Goal: Task Accomplishment & Management: Manage account settings

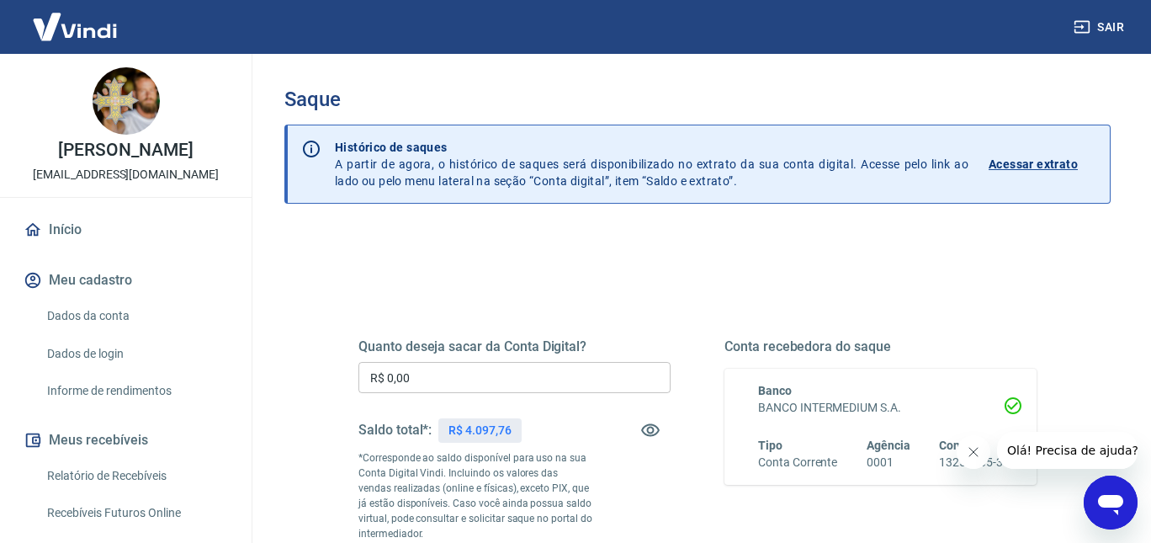
click at [421, 383] on input "R$ 0,00" at bounding box center [515, 377] width 312 height 31
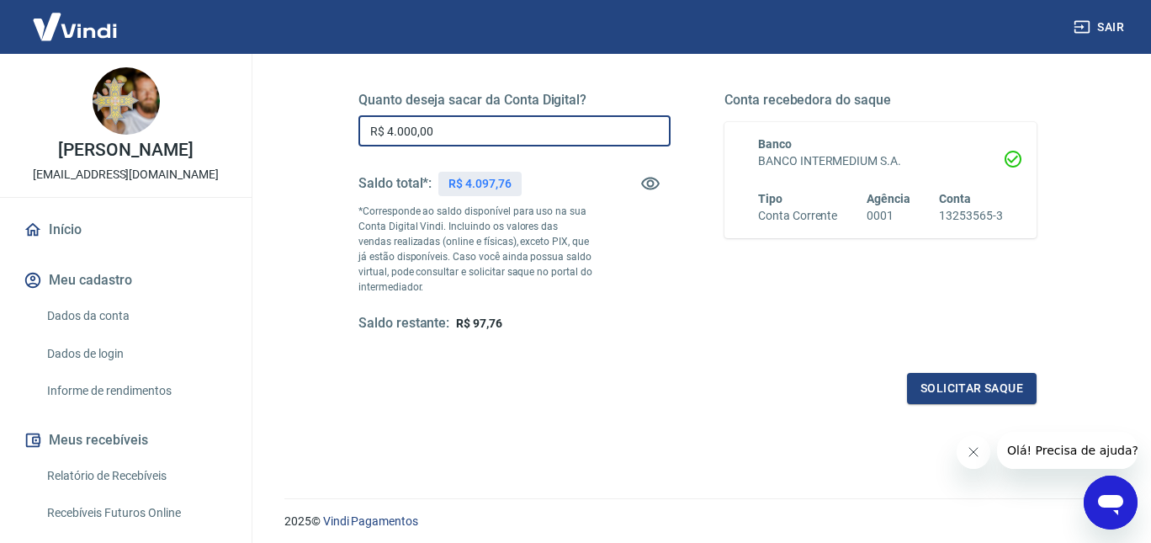
scroll to position [247, 0]
type input "R$ 4.000,00"
click at [954, 388] on button "Solicitar saque" at bounding box center [972, 387] width 130 height 31
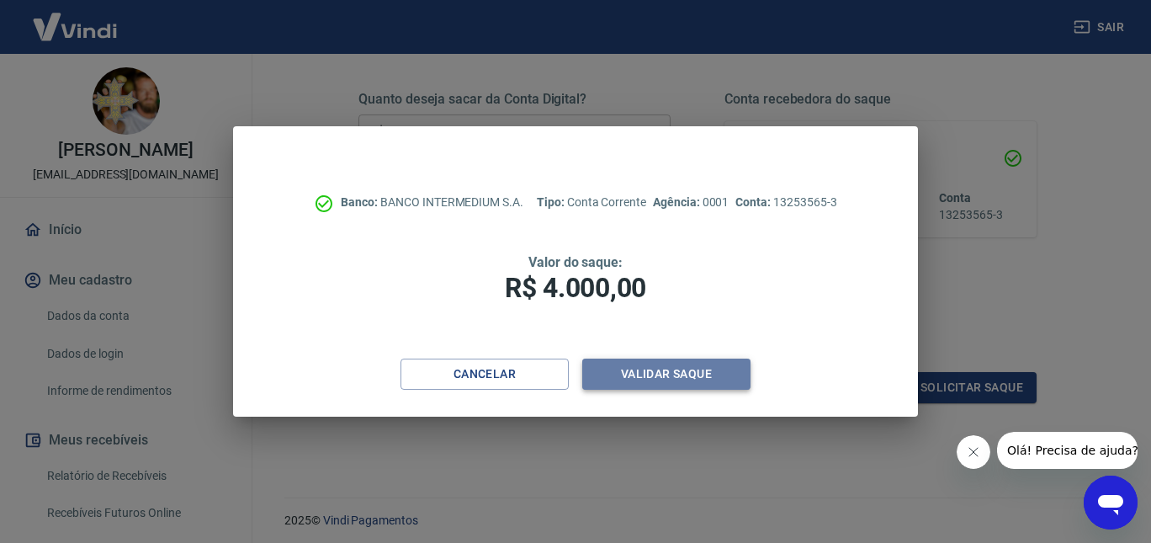
click at [637, 374] on button "Validar saque" at bounding box center [666, 374] width 168 height 31
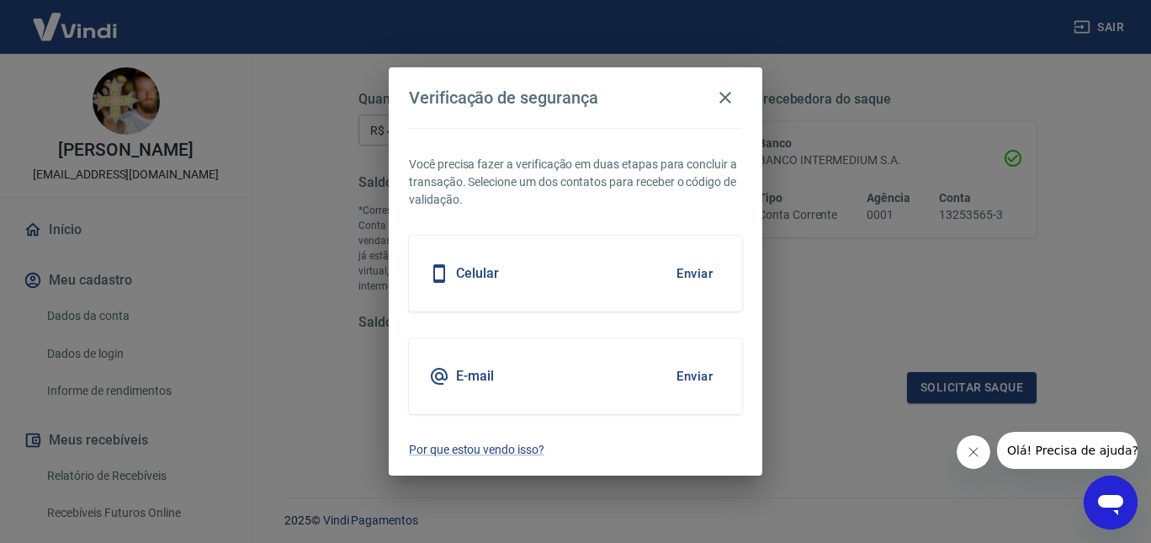
click at [693, 375] on button "Enviar" at bounding box center [694, 376] width 55 height 35
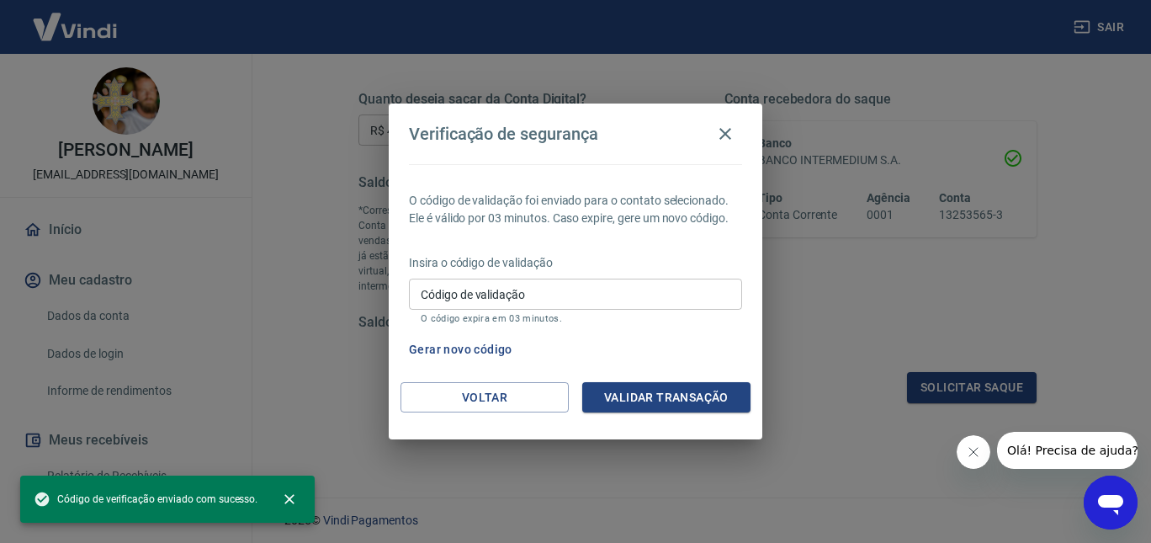
click at [565, 295] on input "Código de validação" at bounding box center [575, 294] width 333 height 31
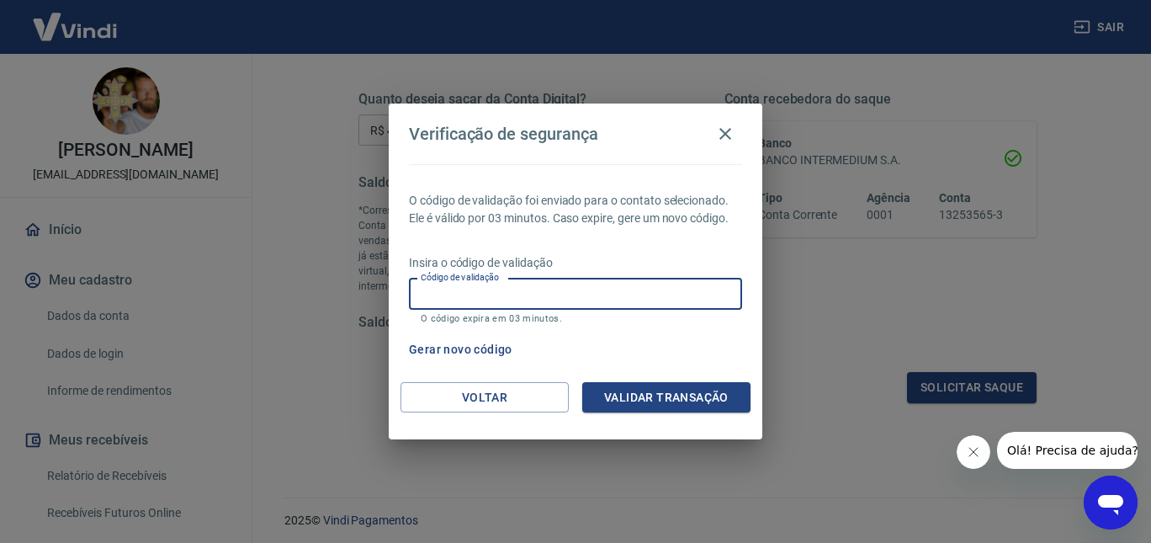
paste input "994962"
type input "994962"
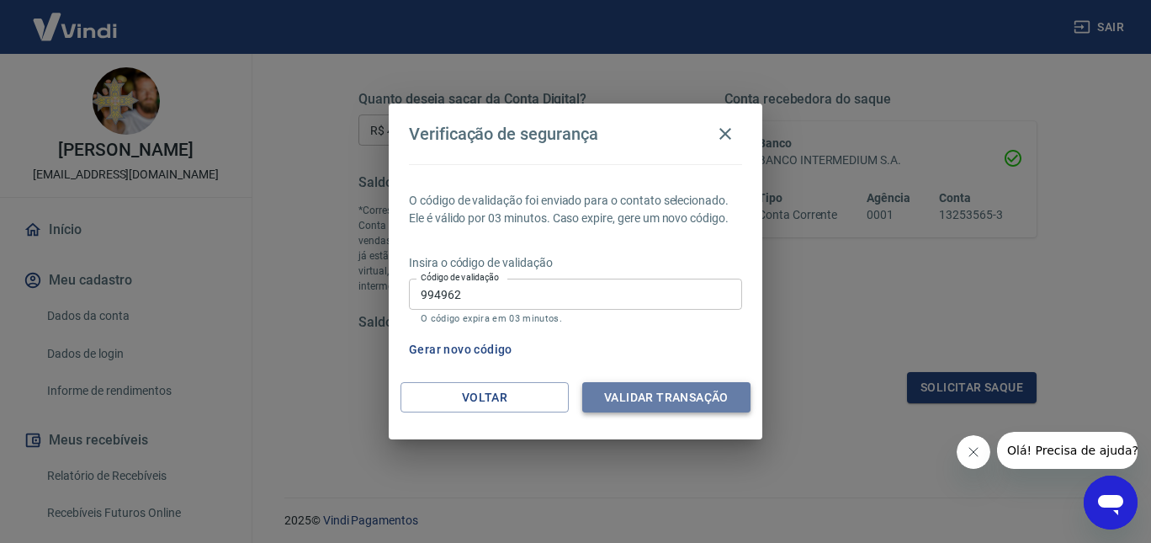
click at [629, 405] on button "Validar transação" at bounding box center [666, 397] width 168 height 31
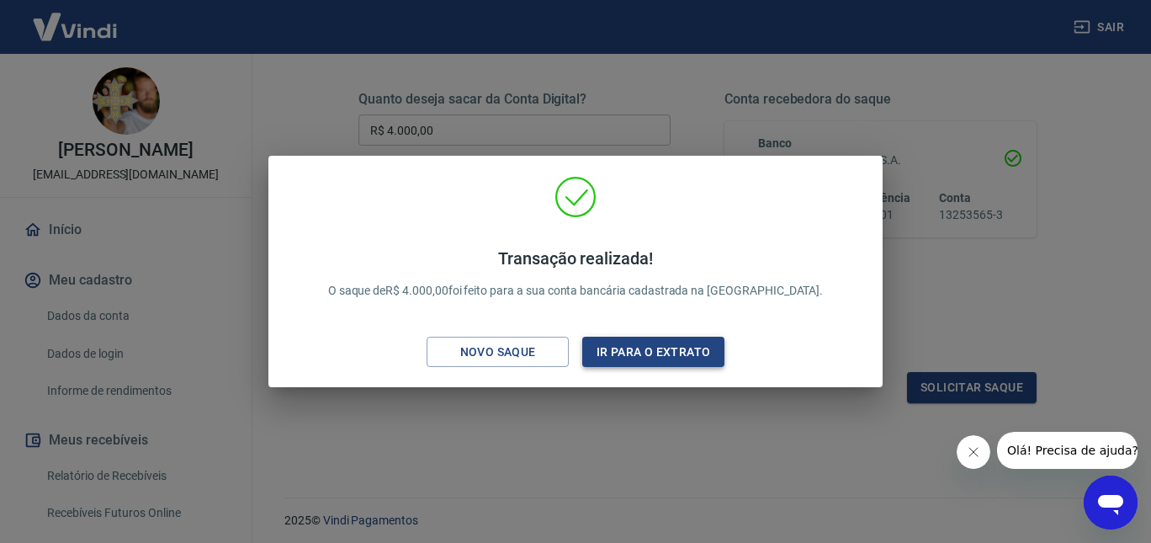
click at [607, 359] on button "Ir para o extrato" at bounding box center [653, 352] width 142 height 31
